Goal: Complete application form: Complete application form

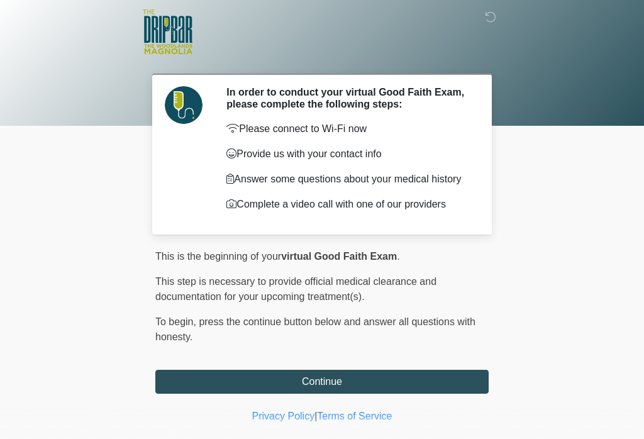
click at [396, 388] on button "Continue" at bounding box center [321, 382] width 333 height 24
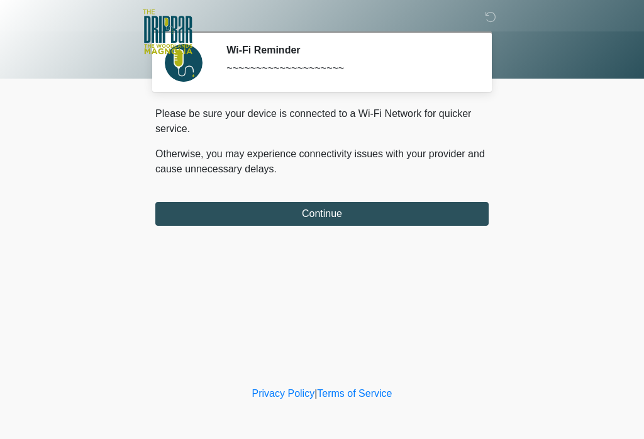
click at [403, 211] on button "Continue" at bounding box center [321, 214] width 333 height 24
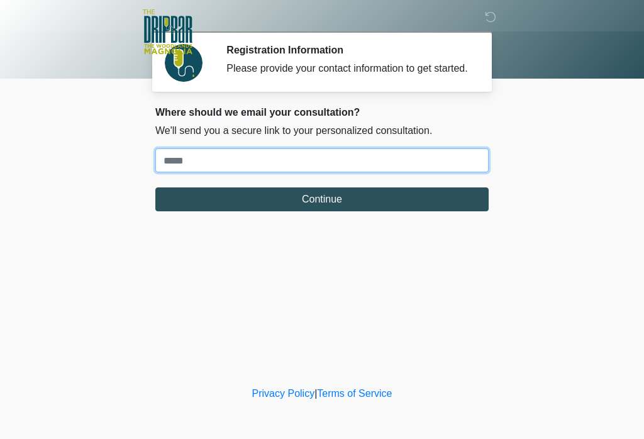
click at [203, 168] on input "Where should we email your treatment plan?" at bounding box center [321, 160] width 333 height 24
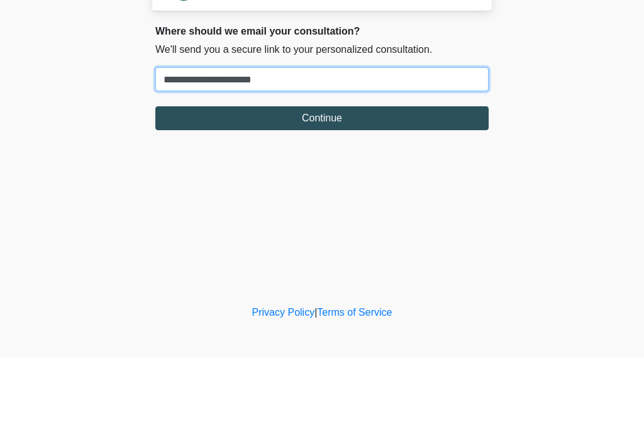
type input "**********"
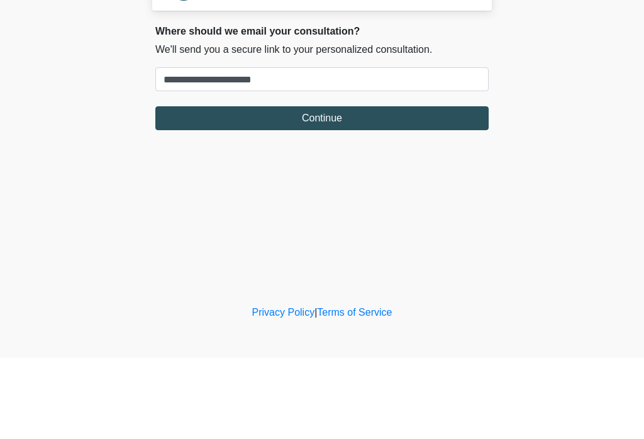
click at [356, 187] on button "Continue" at bounding box center [321, 199] width 333 height 24
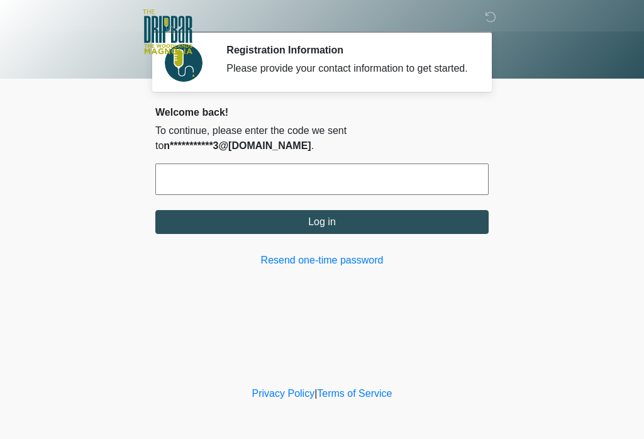
click at [162, 195] on input "text" at bounding box center [321, 179] width 333 height 31
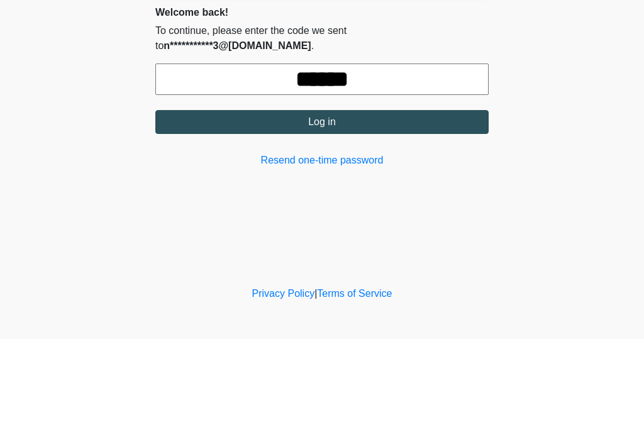
type input "******"
click at [387, 210] on button "Log in" at bounding box center [321, 222] width 333 height 24
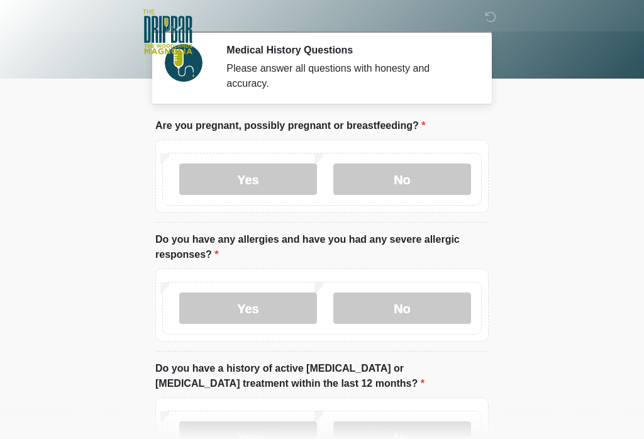
click at [447, 179] on label "No" at bounding box center [402, 179] width 138 height 31
click at [433, 307] on label "No" at bounding box center [402, 308] width 138 height 31
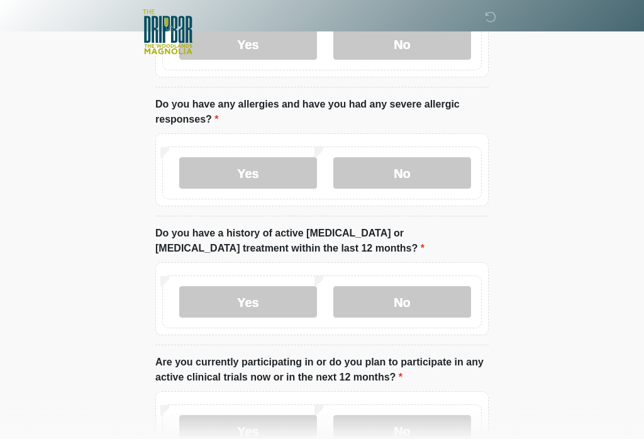
scroll to position [137, 0]
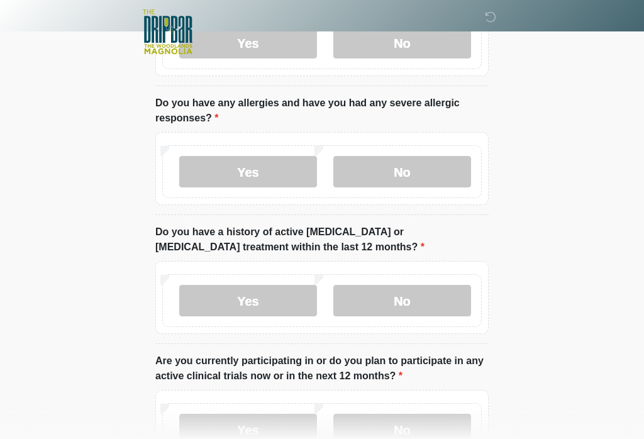
click at [435, 304] on label "No" at bounding box center [402, 300] width 138 height 31
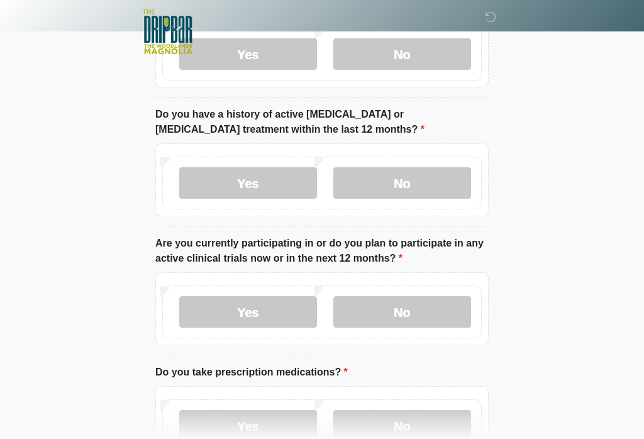
scroll to position [256, 0]
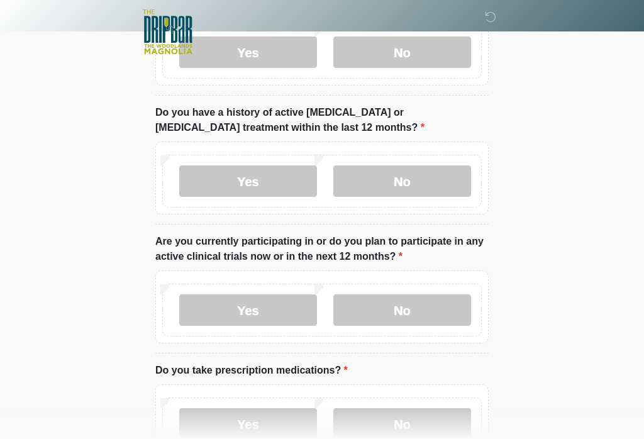
click at [439, 307] on label "No" at bounding box center [402, 309] width 138 height 31
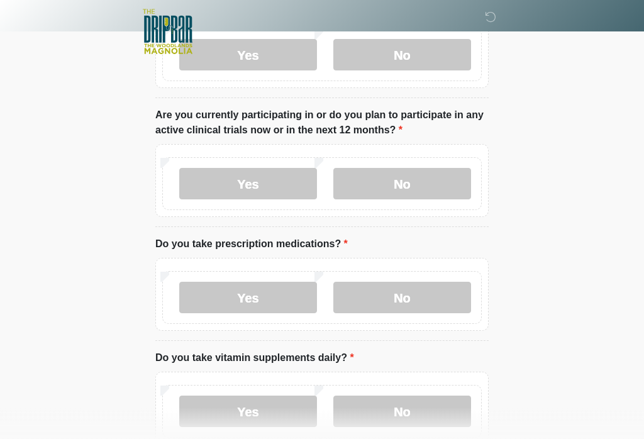
click at [439, 304] on label "No" at bounding box center [402, 297] width 138 height 31
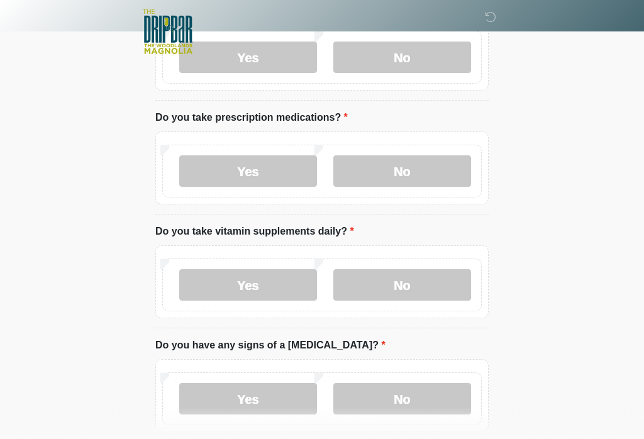
scroll to position [510, 0]
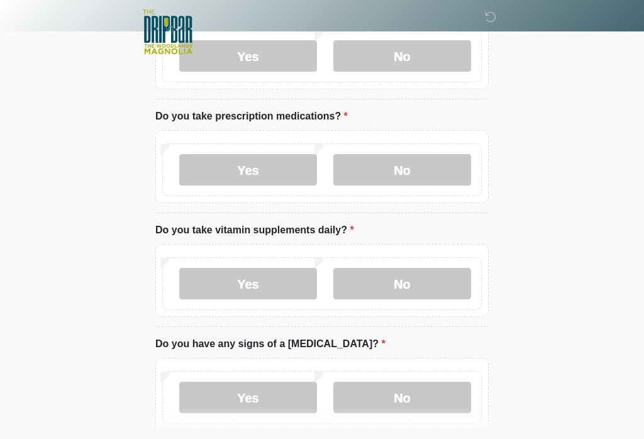
click at [259, 284] on label "Yes" at bounding box center [248, 283] width 138 height 31
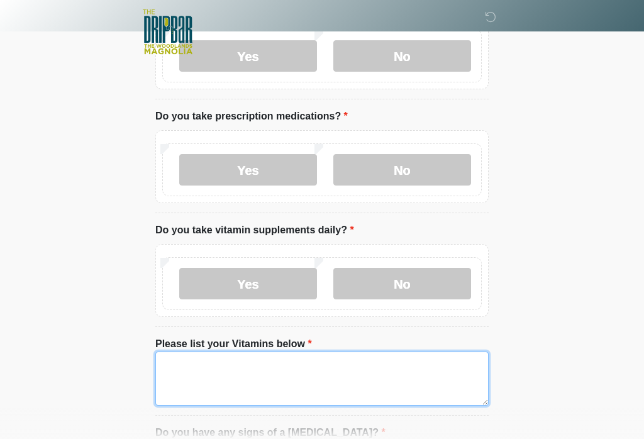
click at [232, 369] on textarea "Please list your Vitamins below" at bounding box center [321, 379] width 333 height 54
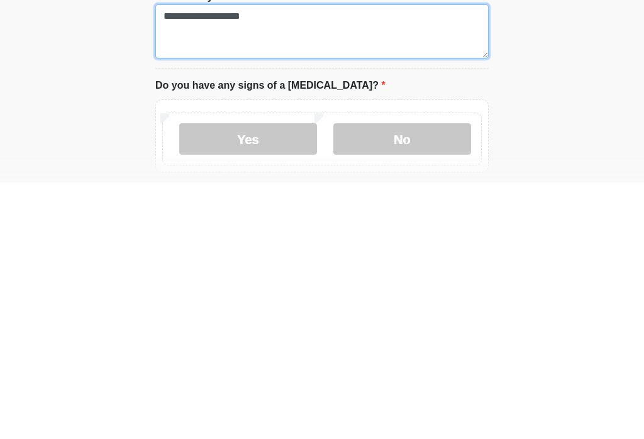
type textarea "**********"
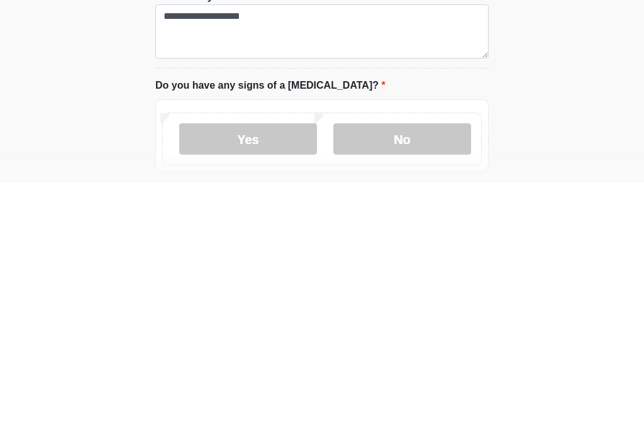
click at [428, 380] on label "No" at bounding box center [402, 395] width 138 height 31
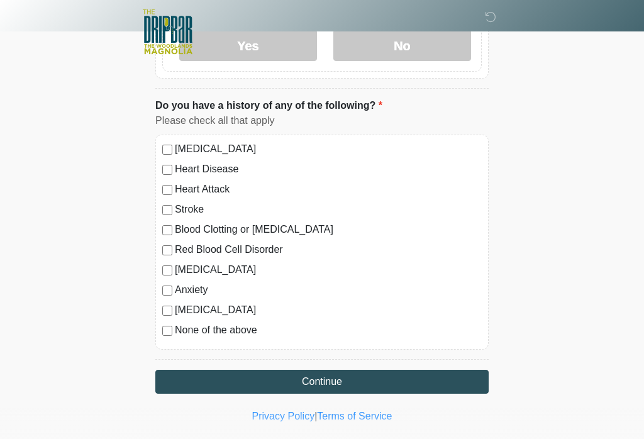
scroll to position [952, 0]
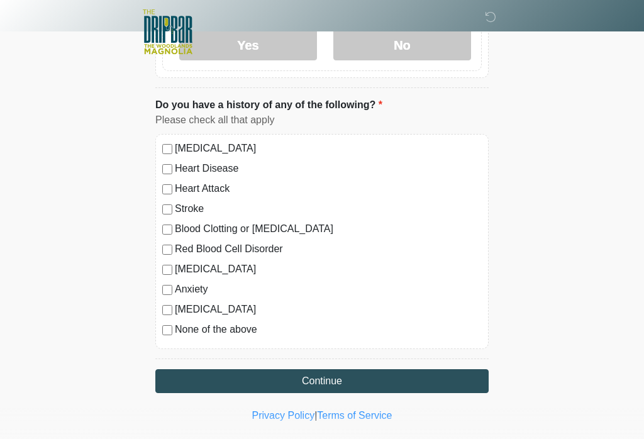
click at [404, 382] on button "Continue" at bounding box center [321, 381] width 333 height 24
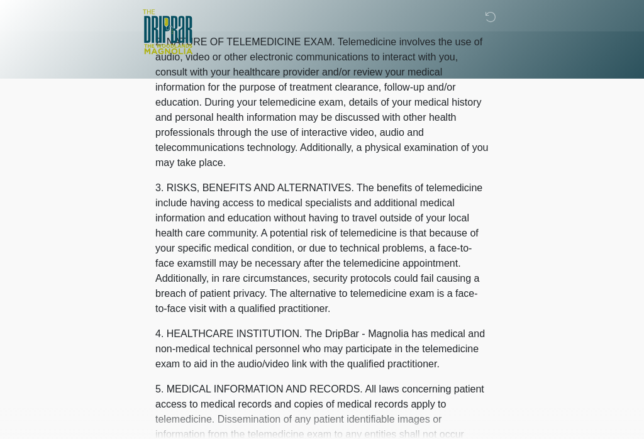
scroll to position [0, 0]
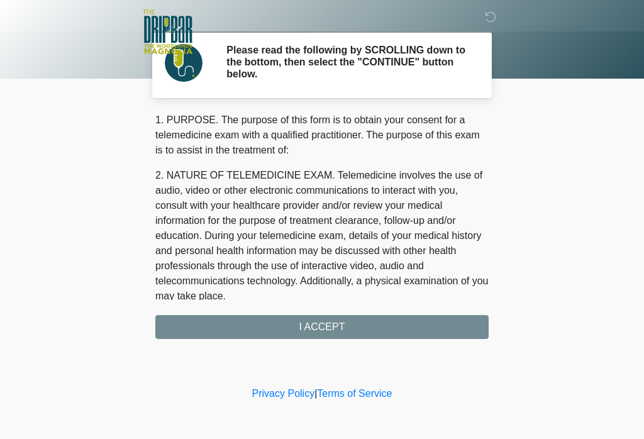
click at [455, 331] on div "1. PURPOSE. The purpose of this form is to obtain your consent for a telemedici…" at bounding box center [321, 226] width 333 height 226
click at [371, 328] on div "1. PURPOSE. The purpose of this form is to obtain your consent for a telemedici…" at bounding box center [321, 226] width 333 height 226
click at [374, 329] on div "1. PURPOSE. The purpose of this form is to obtain your consent for a telemedici…" at bounding box center [321, 226] width 333 height 226
click at [311, 329] on div "1. PURPOSE. The purpose of this form is to obtain your consent for a telemedici…" at bounding box center [321, 226] width 333 height 226
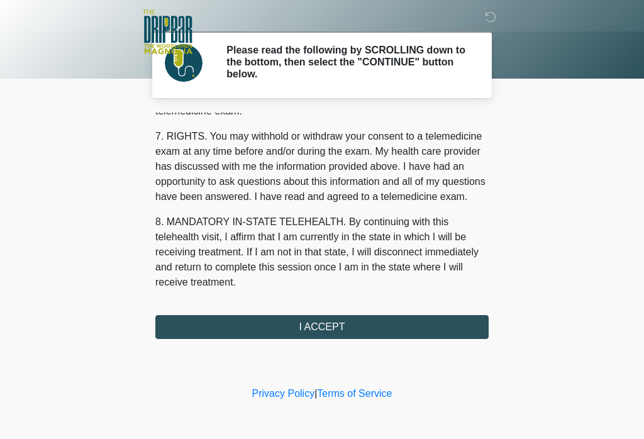
scroll to position [542, 0]
click at [374, 332] on button "I ACCEPT" at bounding box center [321, 327] width 333 height 24
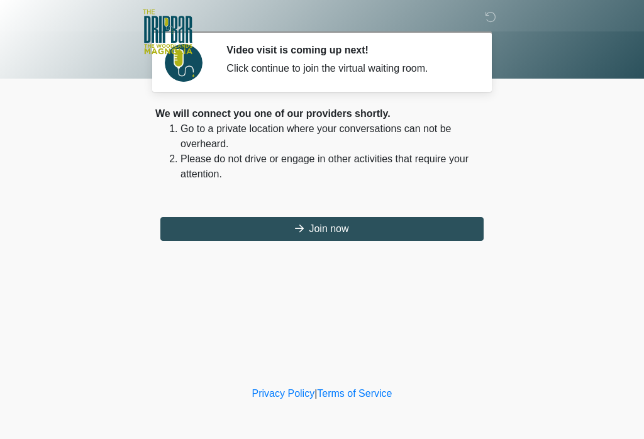
click at [352, 231] on button "Join now" at bounding box center [321, 229] width 323 height 24
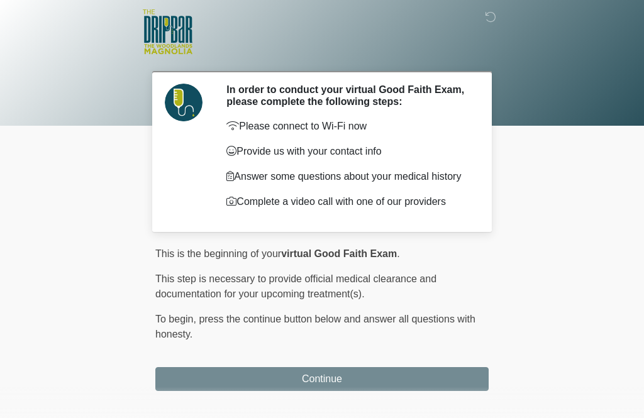
click at [354, 385] on body "‎ ‎ ‎ ‎ In order to conduct your virtual Good Faith Exam, please complete the f…" at bounding box center [322, 209] width 644 height 418
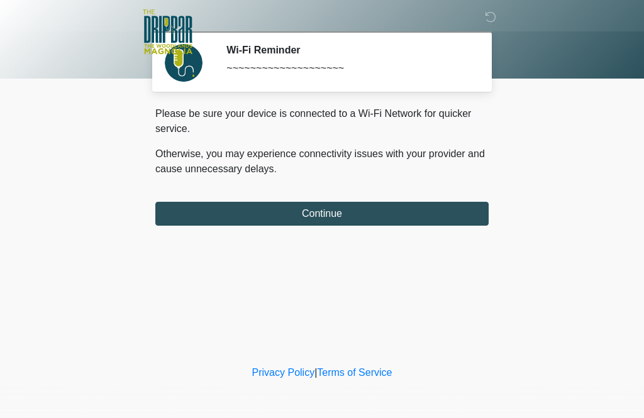
click at [365, 213] on button "Continue" at bounding box center [321, 214] width 333 height 24
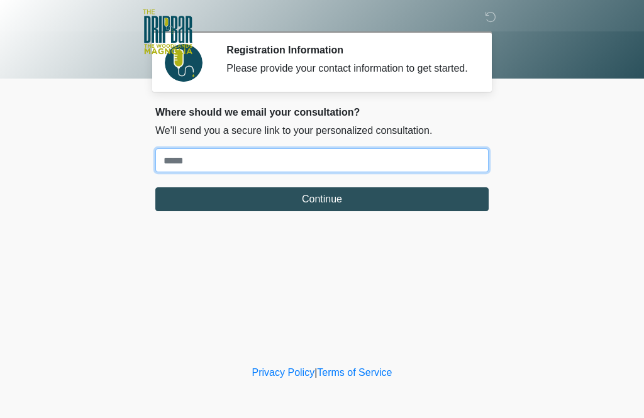
click at [452, 172] on input "Where should we email your treatment plan?" at bounding box center [321, 160] width 333 height 24
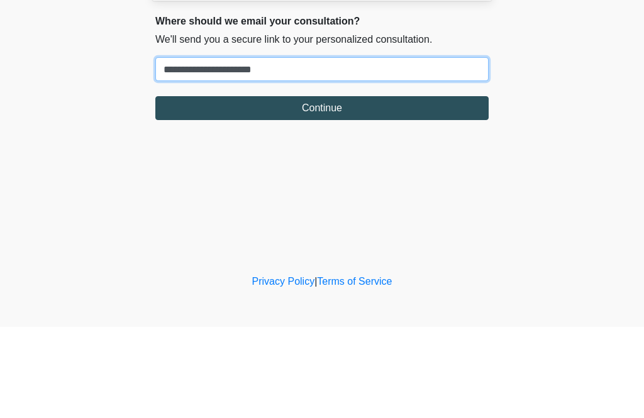
type input "**********"
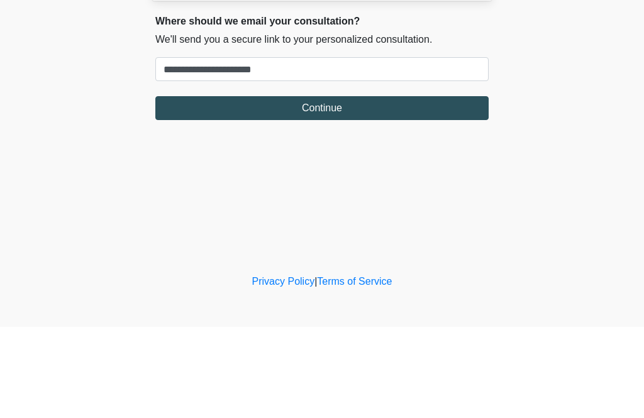
click at [398, 187] on button "Continue" at bounding box center [321, 199] width 333 height 24
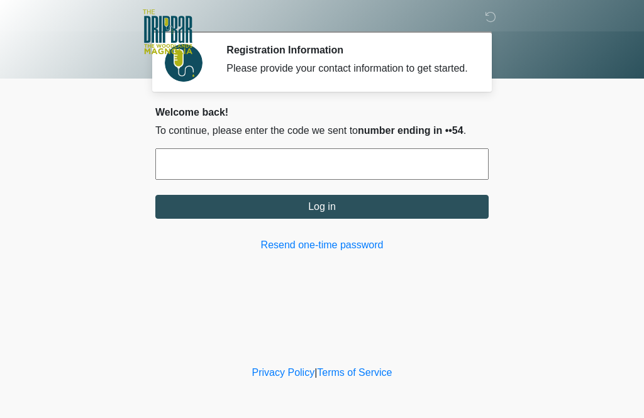
click at [272, 168] on input "text" at bounding box center [321, 163] width 333 height 31
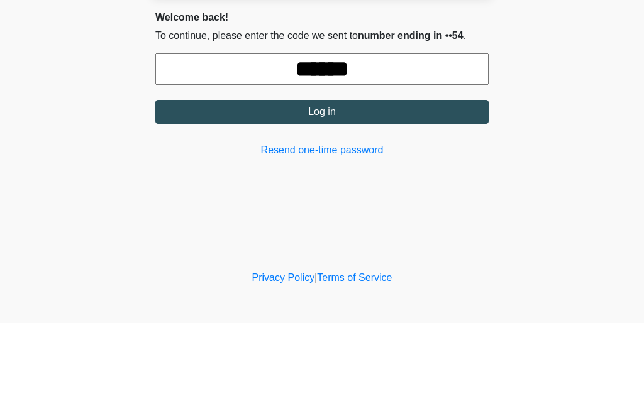
type input "******"
click at [401, 195] on button "Log in" at bounding box center [321, 207] width 333 height 24
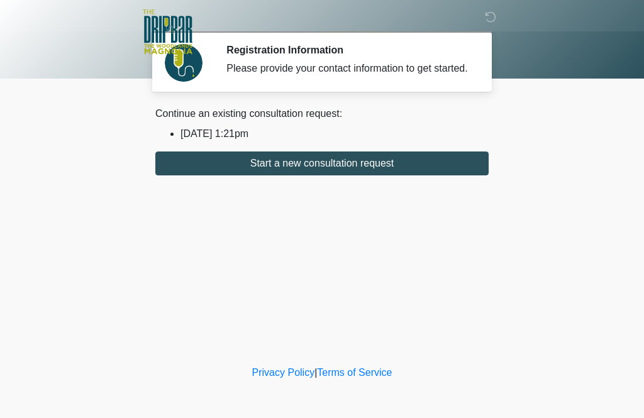
click at [417, 173] on button "Start a new consultation request" at bounding box center [321, 164] width 333 height 24
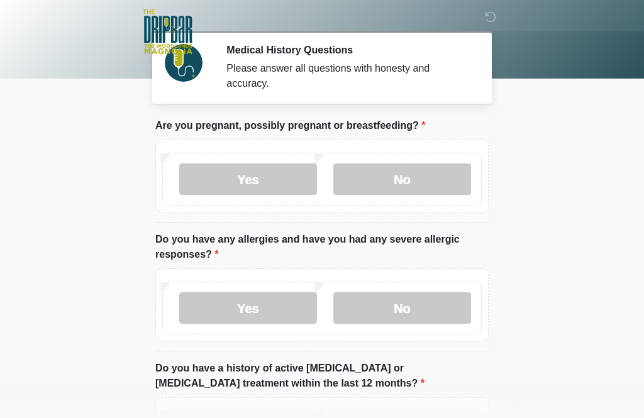
click at [427, 176] on label "No" at bounding box center [402, 179] width 138 height 31
click at [435, 311] on label "No" at bounding box center [402, 308] width 138 height 31
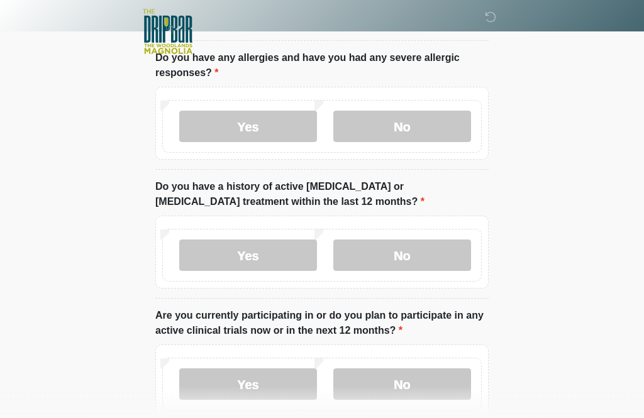
scroll to position [182, 0]
click at [434, 256] on label "No" at bounding box center [402, 255] width 138 height 31
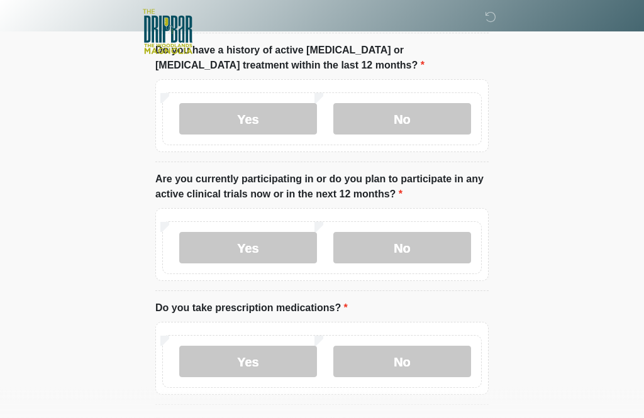
click at [428, 246] on label "No" at bounding box center [402, 248] width 138 height 31
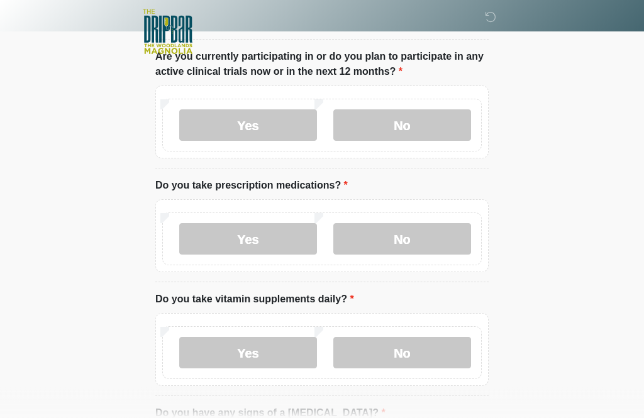
click at [427, 243] on label "No" at bounding box center [402, 239] width 138 height 31
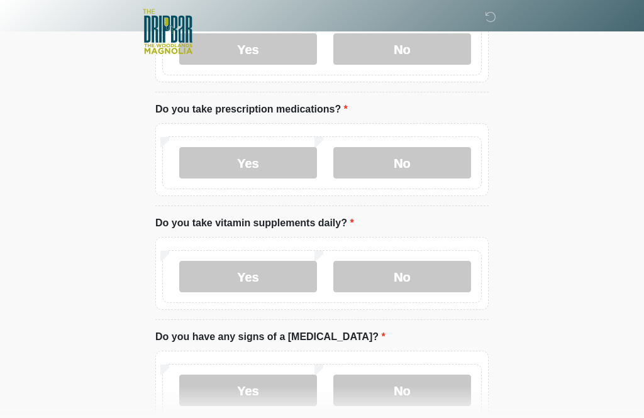
click at [270, 274] on label "Yes" at bounding box center [248, 277] width 138 height 31
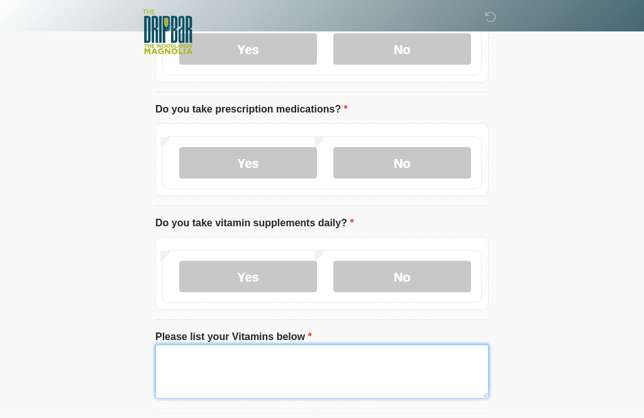
click at [345, 375] on textarea "Please list your Vitamins below" at bounding box center [321, 372] width 333 height 54
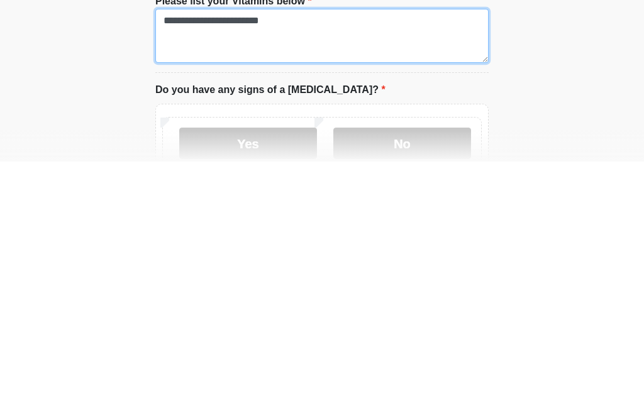
type textarea "**********"
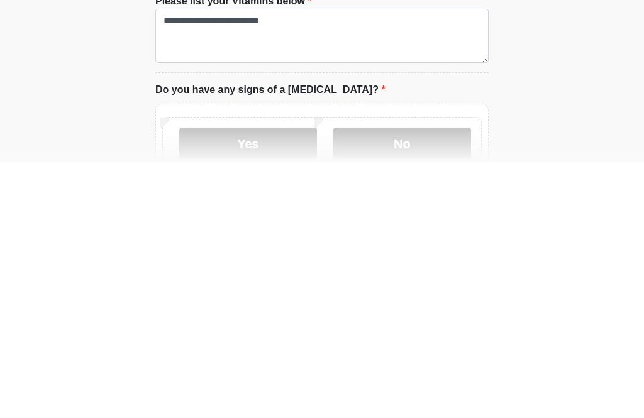
click at [427, 384] on label "No" at bounding box center [402, 399] width 138 height 31
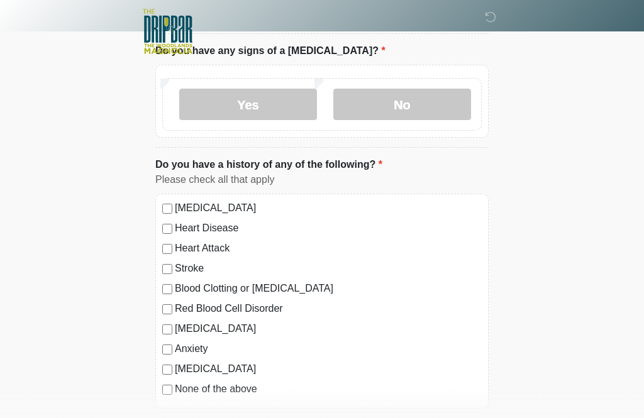
scroll to position [913, 0]
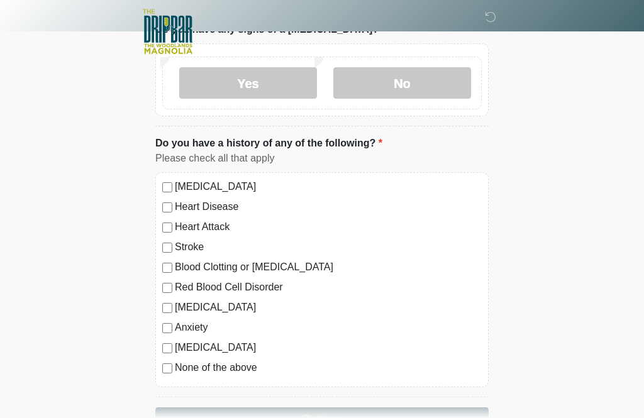
click at [391, 418] on button "Continue" at bounding box center [321, 420] width 333 height 24
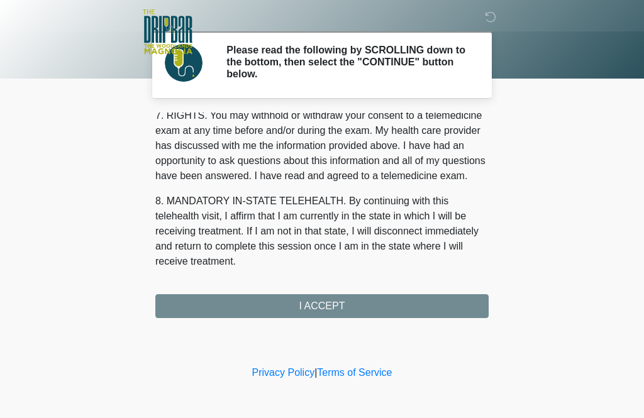
scroll to position [563, 0]
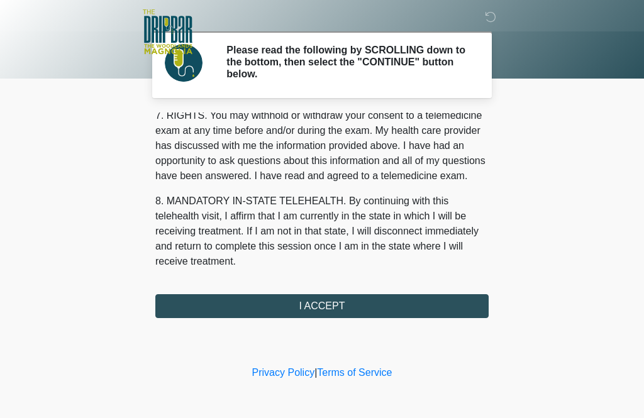
click at [411, 308] on button "I ACCEPT" at bounding box center [321, 306] width 333 height 24
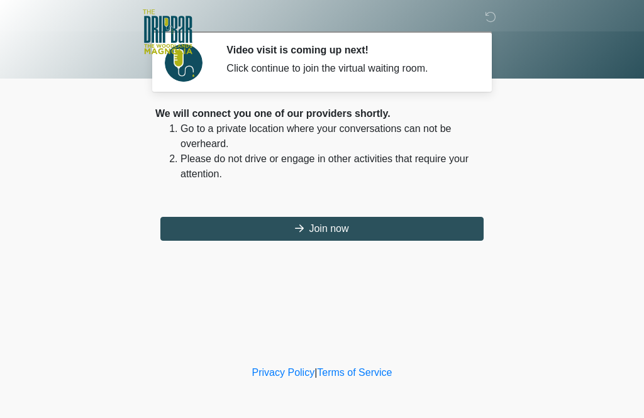
click at [430, 225] on button "Join now" at bounding box center [321, 229] width 323 height 24
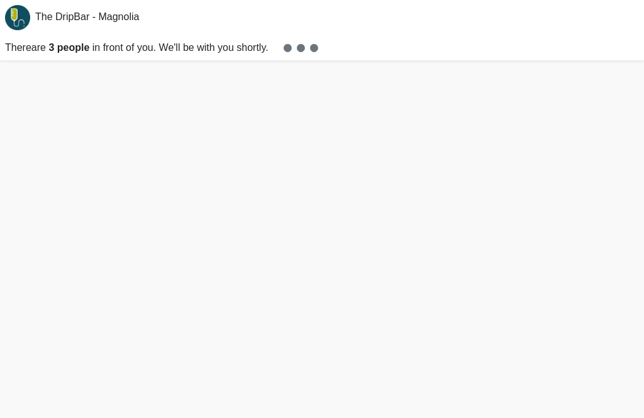
click at [622, 60] on p "There are 3 people in front of you. We'll be with you shortly." at bounding box center [322, 47] width 644 height 25
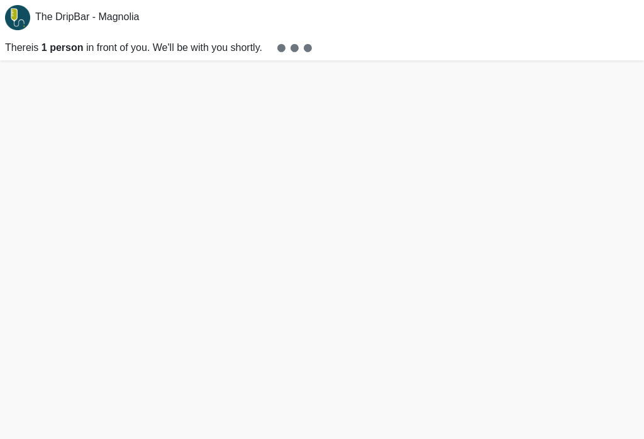
scroll to position [23, 0]
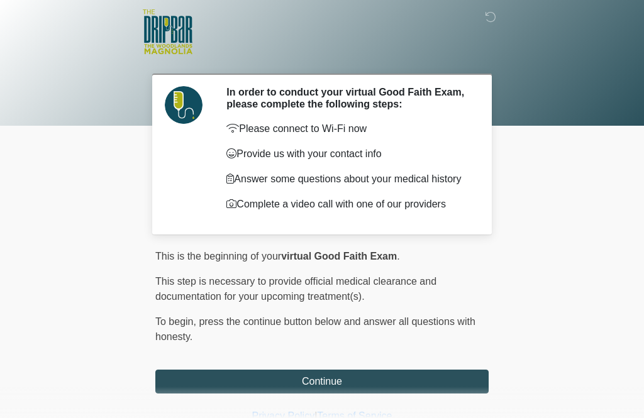
click at [289, 391] on button "Continue" at bounding box center [321, 382] width 333 height 24
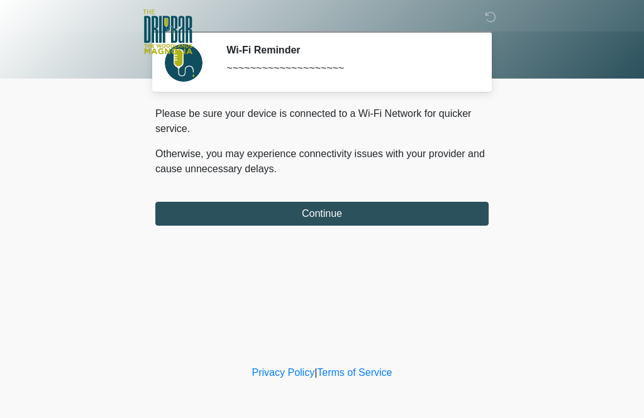
click at [176, 213] on button "Continue" at bounding box center [321, 214] width 333 height 24
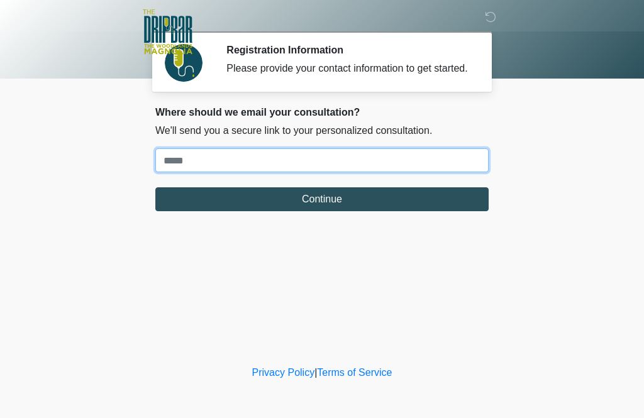
click at [180, 172] on input "Where should we email your treatment plan?" at bounding box center [321, 160] width 333 height 24
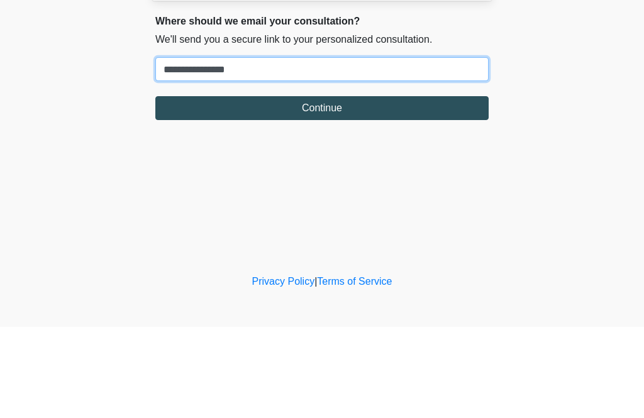
type input "**********"
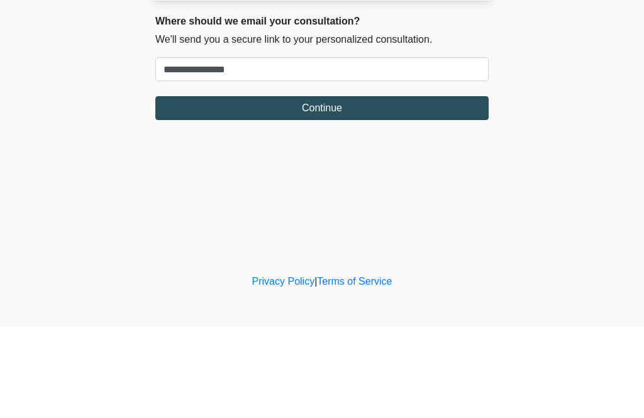
click at [225, 187] on button "Continue" at bounding box center [321, 199] width 333 height 24
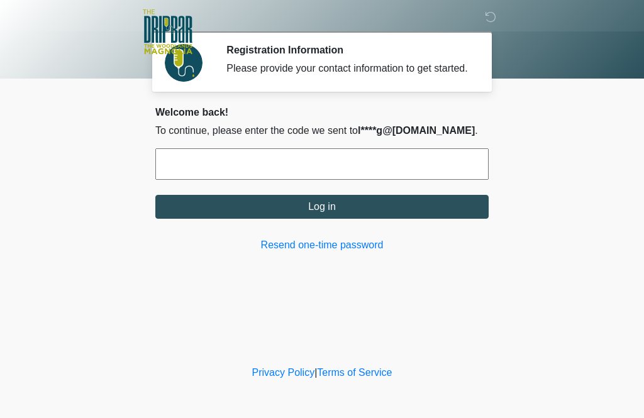
click at [173, 173] on input "text" at bounding box center [321, 163] width 333 height 31
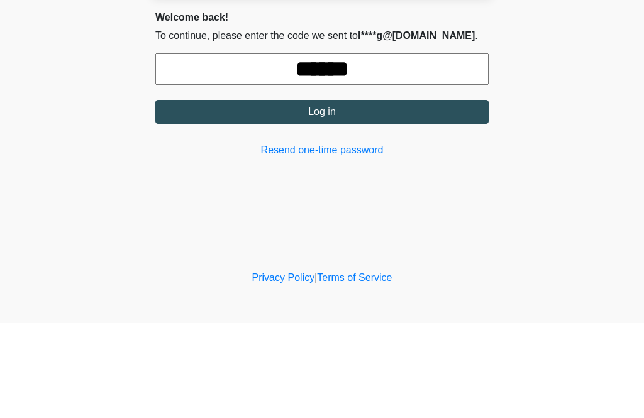
type input "******"
click at [216, 195] on button "Log in" at bounding box center [321, 207] width 333 height 24
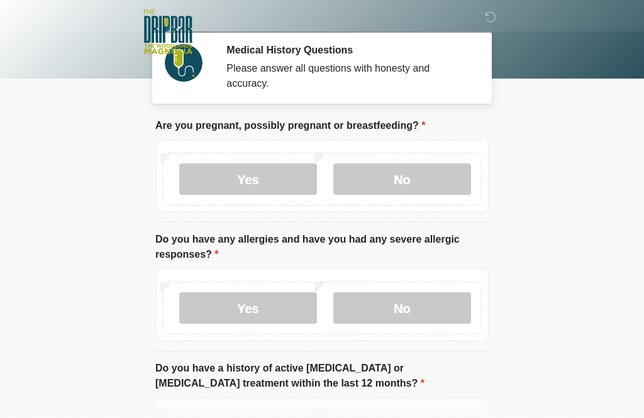
click at [373, 186] on label "No" at bounding box center [402, 179] width 138 height 31
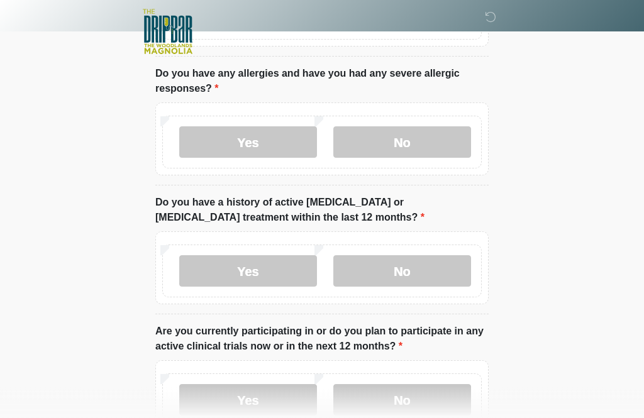
scroll to position [166, 0]
click at [201, 141] on label "Yes" at bounding box center [248, 141] width 138 height 31
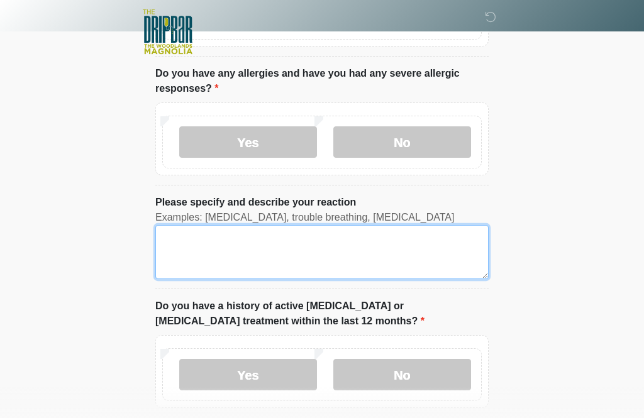
click at [178, 247] on textarea "Please specify and describe your reaction" at bounding box center [321, 252] width 333 height 54
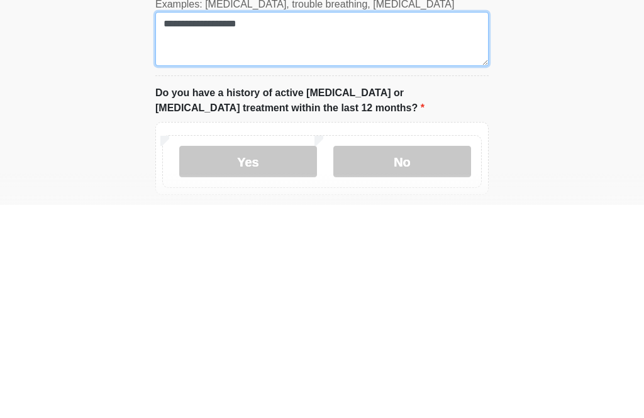
type textarea "**********"
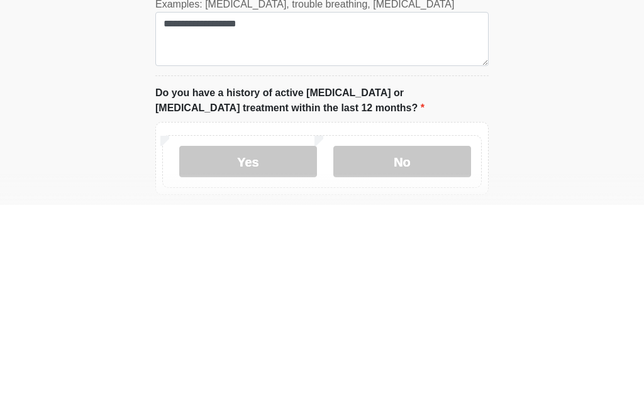
click at [385, 359] on label "No" at bounding box center [402, 374] width 138 height 31
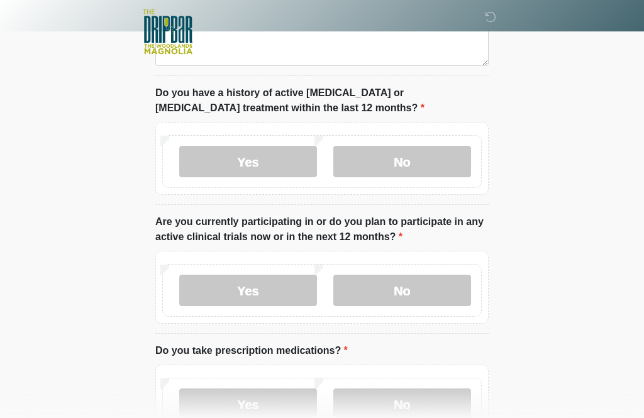
click at [369, 283] on label "No" at bounding box center [402, 290] width 138 height 31
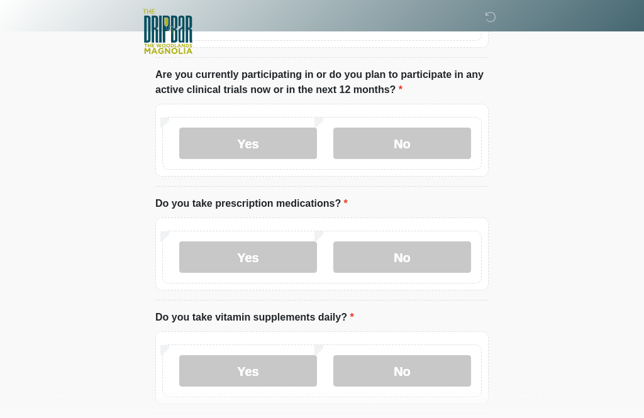
scroll to position [535, 0]
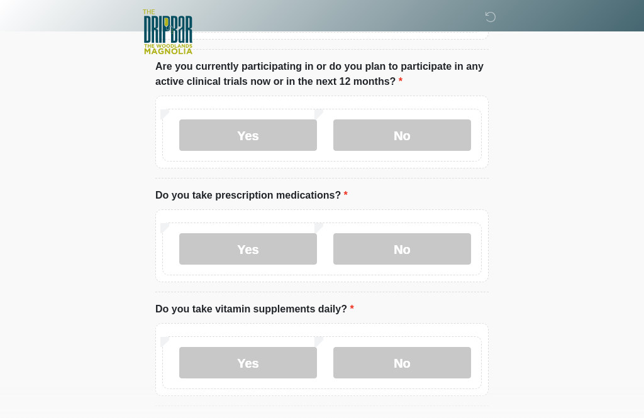
click at [372, 248] on label "No" at bounding box center [402, 248] width 138 height 31
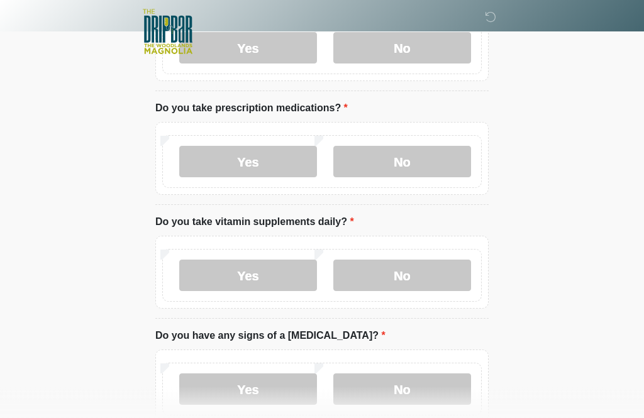
scroll to position [625, 0]
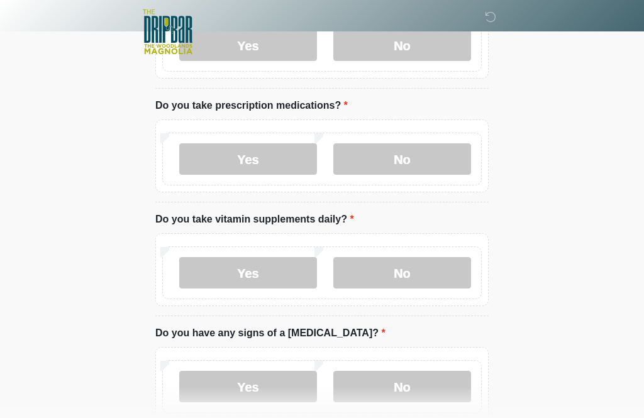
click at [205, 284] on label "Yes" at bounding box center [248, 272] width 138 height 31
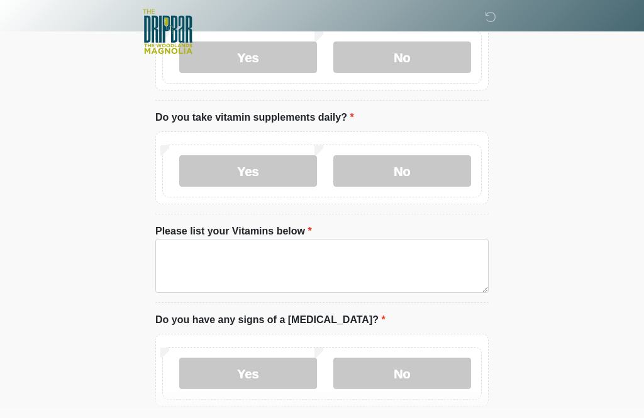
scroll to position [730, 0]
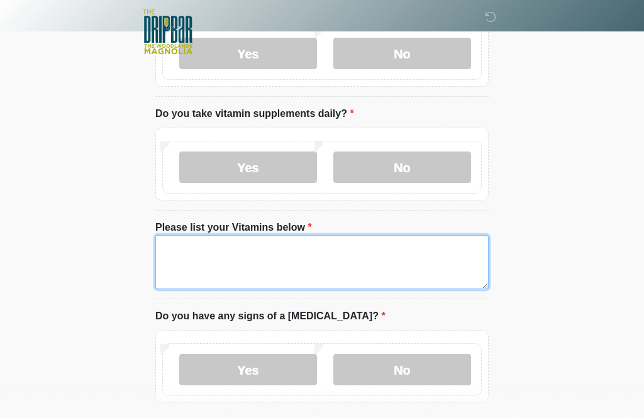
click at [170, 254] on textarea "Please list your Vitamins below" at bounding box center [321, 262] width 333 height 54
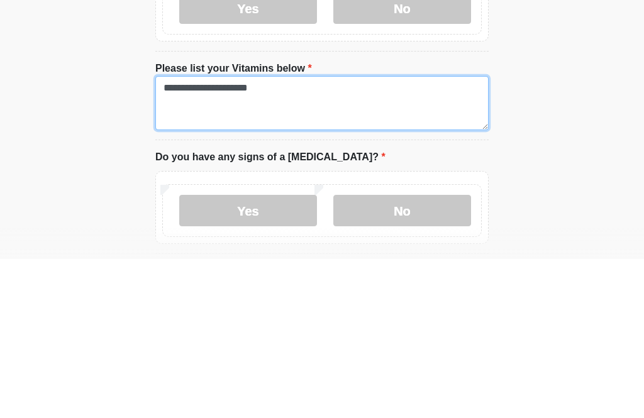
click at [212, 235] on textarea "**********" at bounding box center [321, 262] width 333 height 54
click at [275, 235] on textarea "**********" at bounding box center [321, 262] width 333 height 54
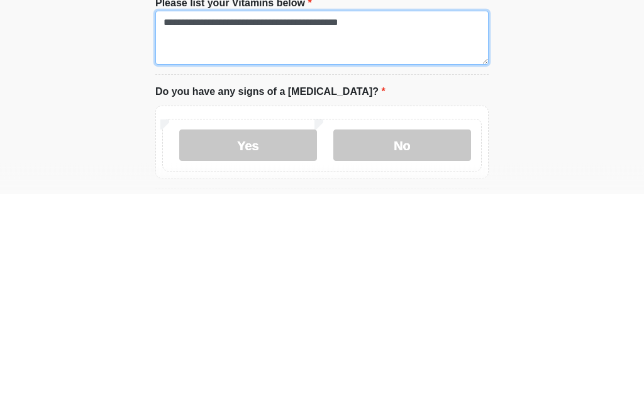
type textarea "**********"
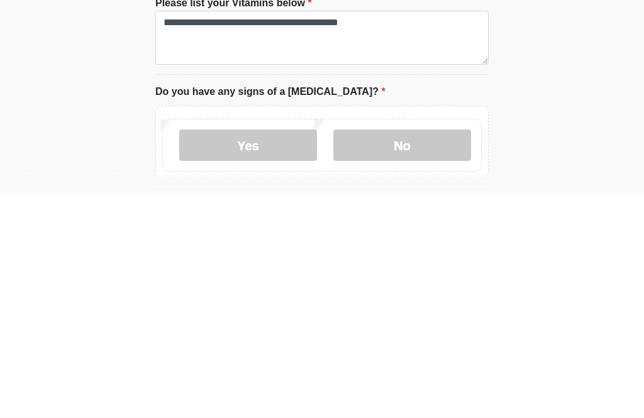
click at [383, 354] on label "No" at bounding box center [402, 369] width 138 height 31
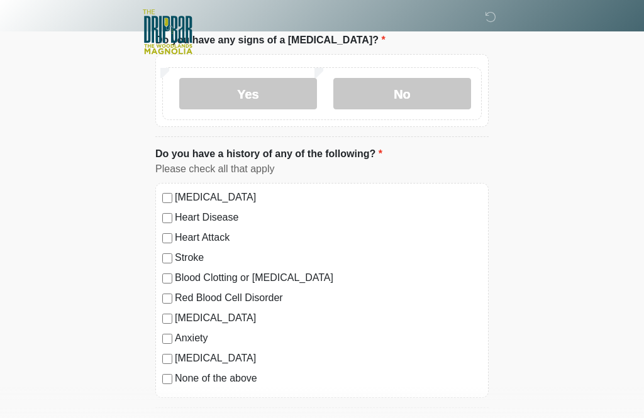
scroll to position [1055, 0]
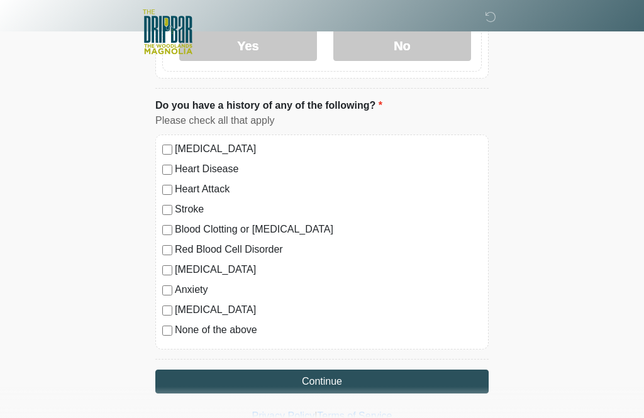
click at [158, 324] on div "High Blood Pressure Heart Disease Heart Attack Stroke Blood Clotting or Bleedin…" at bounding box center [321, 242] width 333 height 215
click at [187, 375] on button "Continue" at bounding box center [321, 382] width 333 height 24
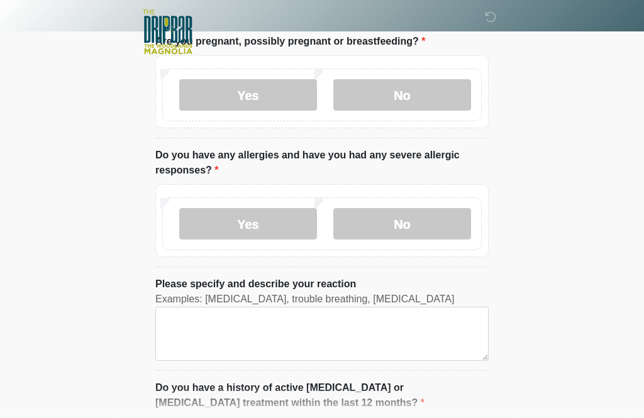
scroll to position [0, 0]
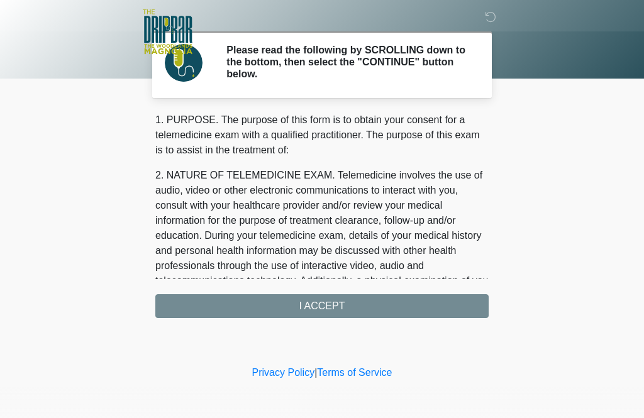
click at [182, 309] on div "1. PURPOSE. The purpose of this form is to obtain your consent for a telemedici…" at bounding box center [321, 216] width 333 height 206
click at [227, 306] on div "1. PURPOSE. The purpose of this form is to obtain your consent for a telemedici…" at bounding box center [321, 216] width 333 height 206
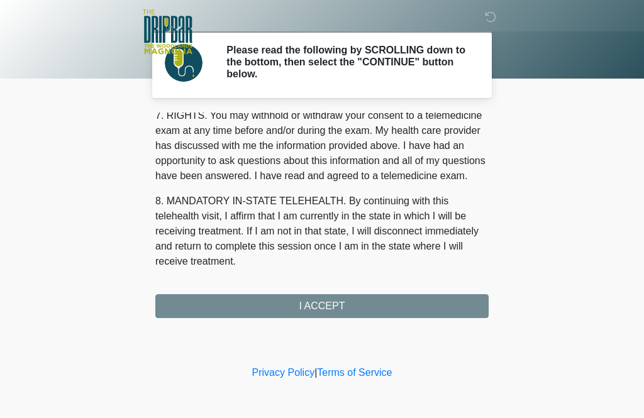
scroll to position [563, 0]
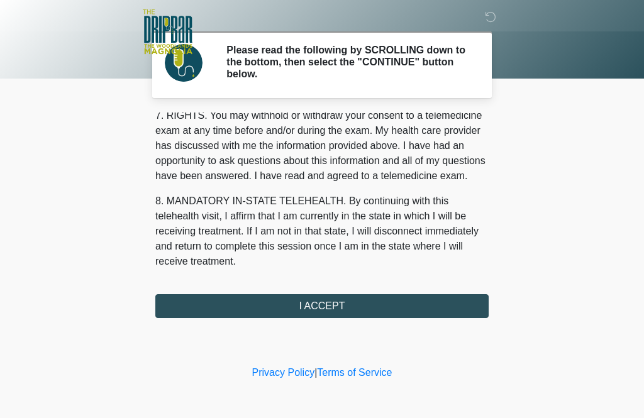
click at [228, 305] on button "I ACCEPT" at bounding box center [321, 306] width 333 height 24
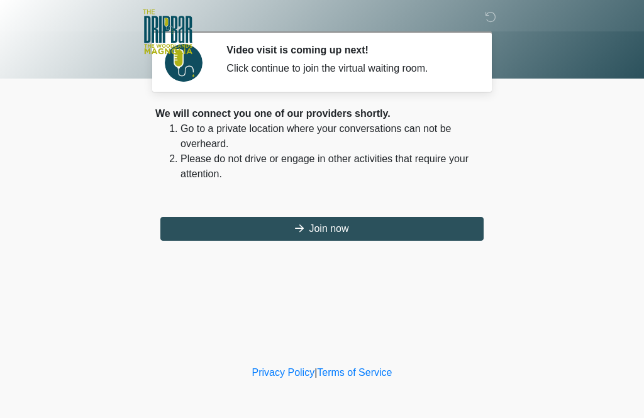
click at [310, 226] on button "Join now" at bounding box center [321, 229] width 323 height 24
